Goal: Task Accomplishment & Management: Manage account settings

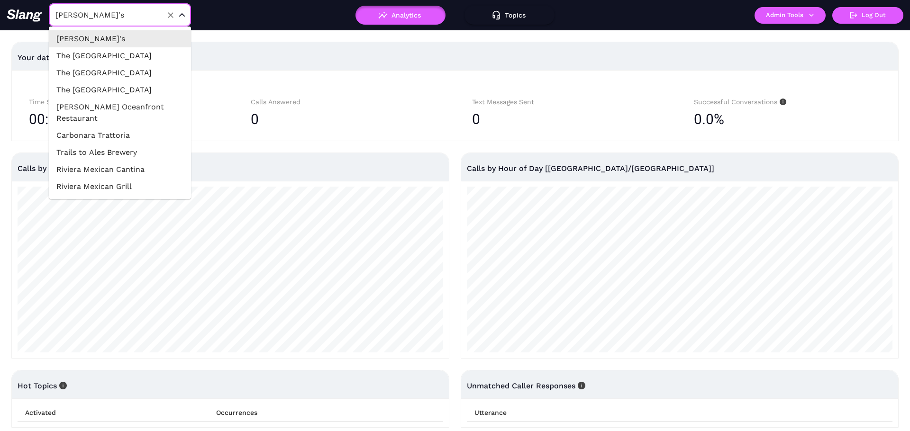
click at [116, 16] on input "Amelia Gene's" at bounding box center [105, 15] width 104 height 15
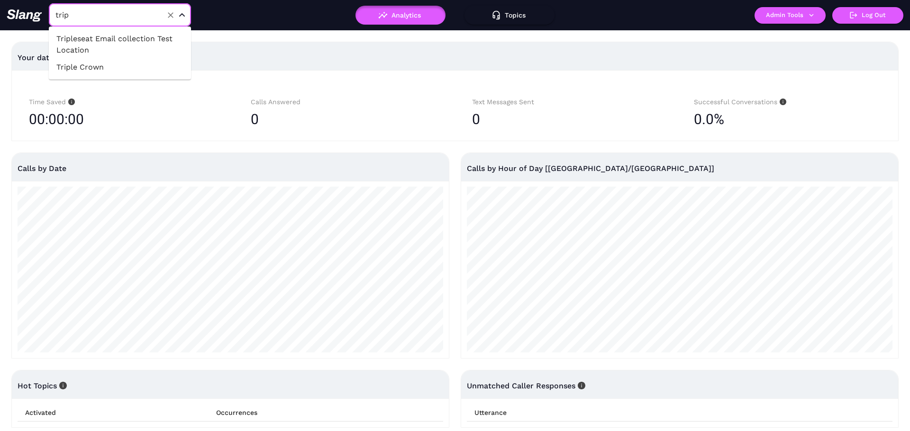
type input "tripl"
click at [110, 48] on li "Tripleseat Email collection Test Location" at bounding box center [120, 44] width 142 height 28
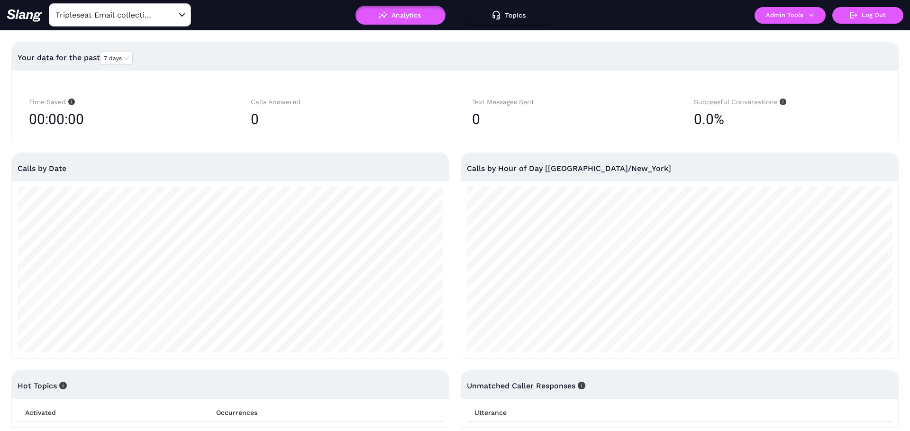
scroll to position [8, 0]
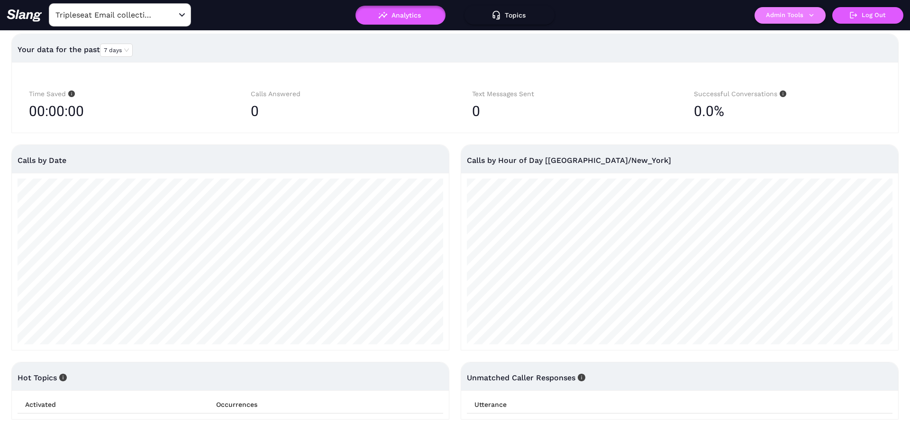
click at [772, 12] on button "Admin Tools" at bounding box center [789, 15] width 71 height 17
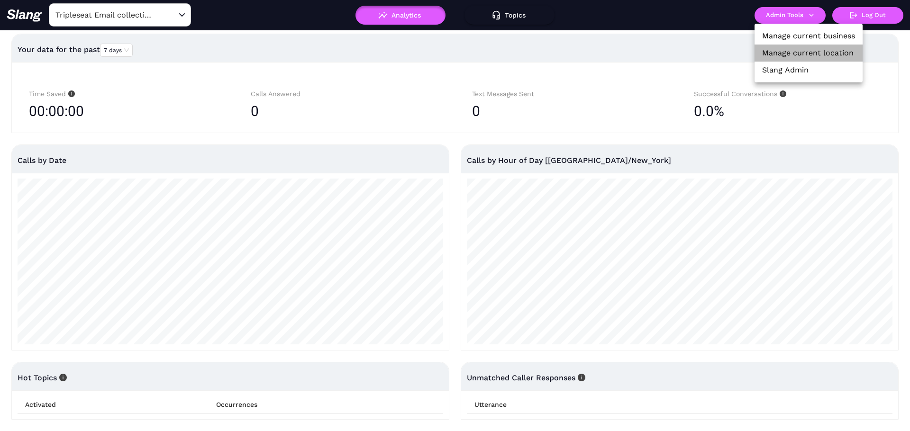
click at [770, 49] on link "Manage current location" at bounding box center [807, 52] width 91 height 11
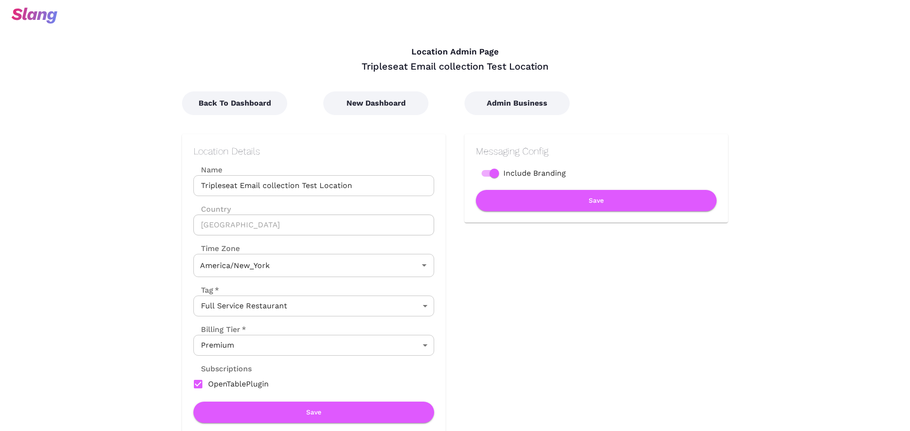
type input "Eastern Time"
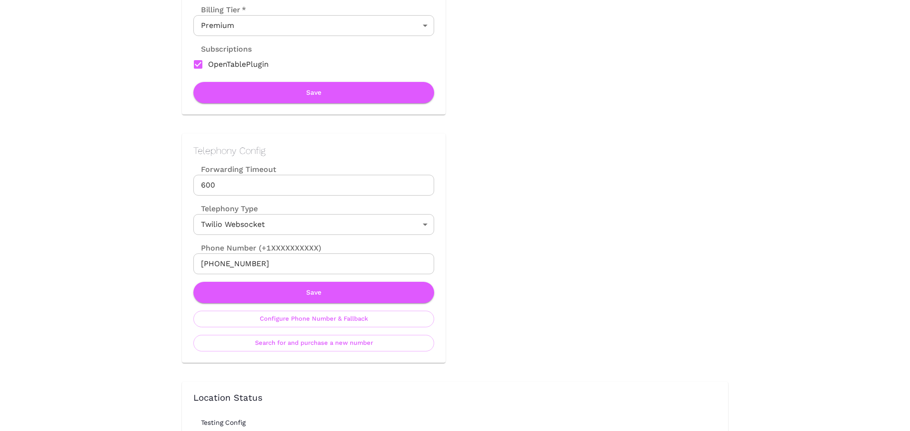
scroll to position [466, 0]
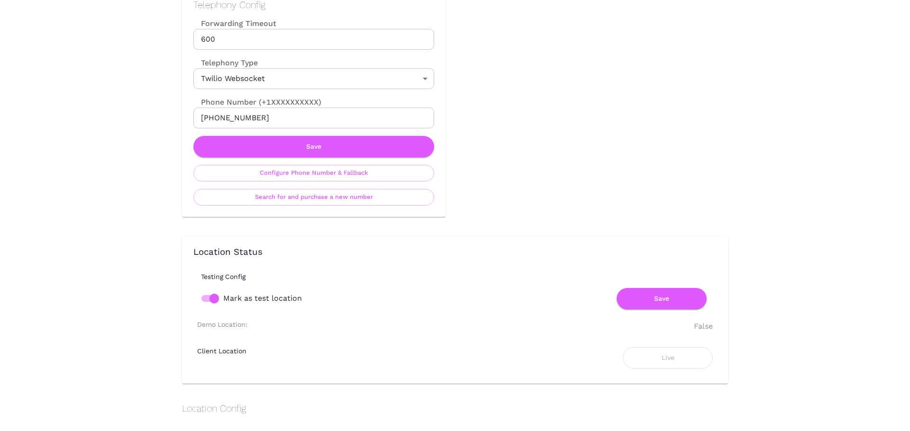
click at [253, 118] on input "+19297305334" at bounding box center [313, 118] width 241 height 21
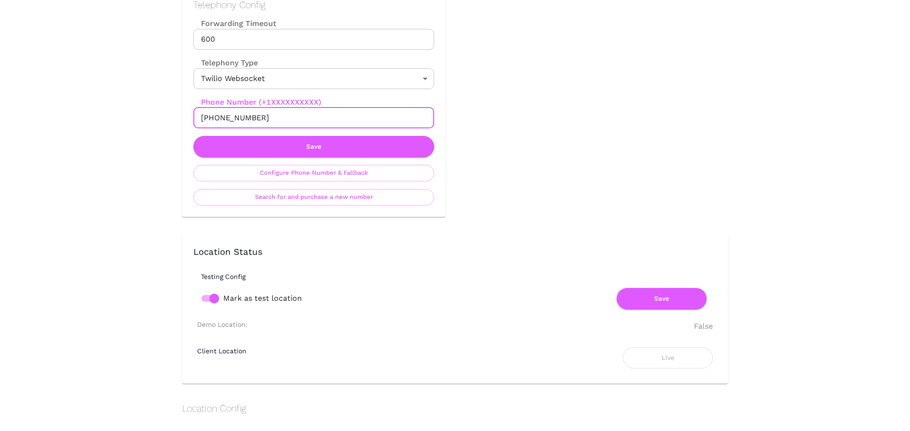
click at [253, 118] on input "+19297305334" at bounding box center [313, 118] width 241 height 21
